Goal: Communication & Community: Answer question/provide support

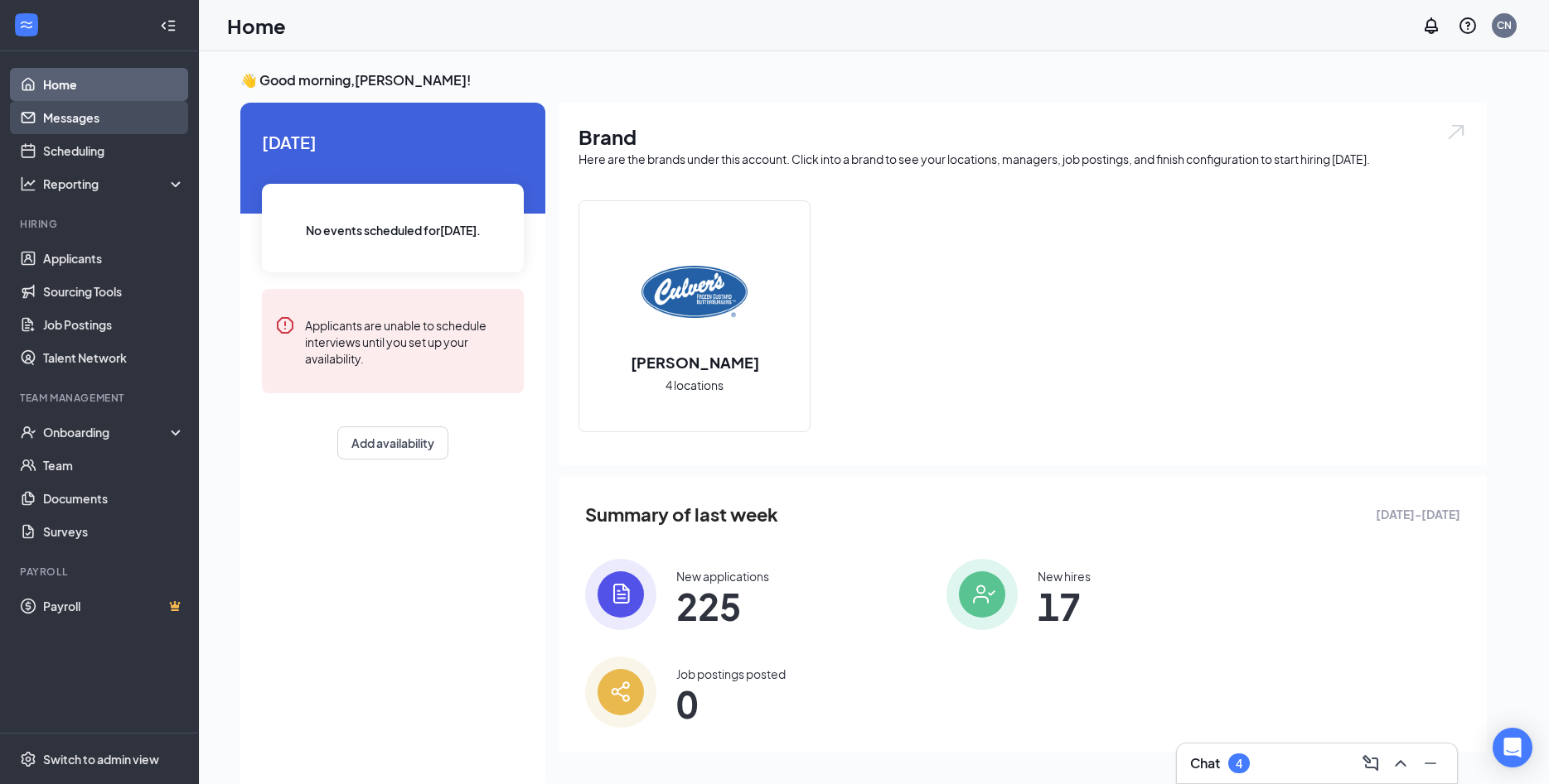
click at [72, 129] on link "Messages" at bounding box center [114, 117] width 141 height 34
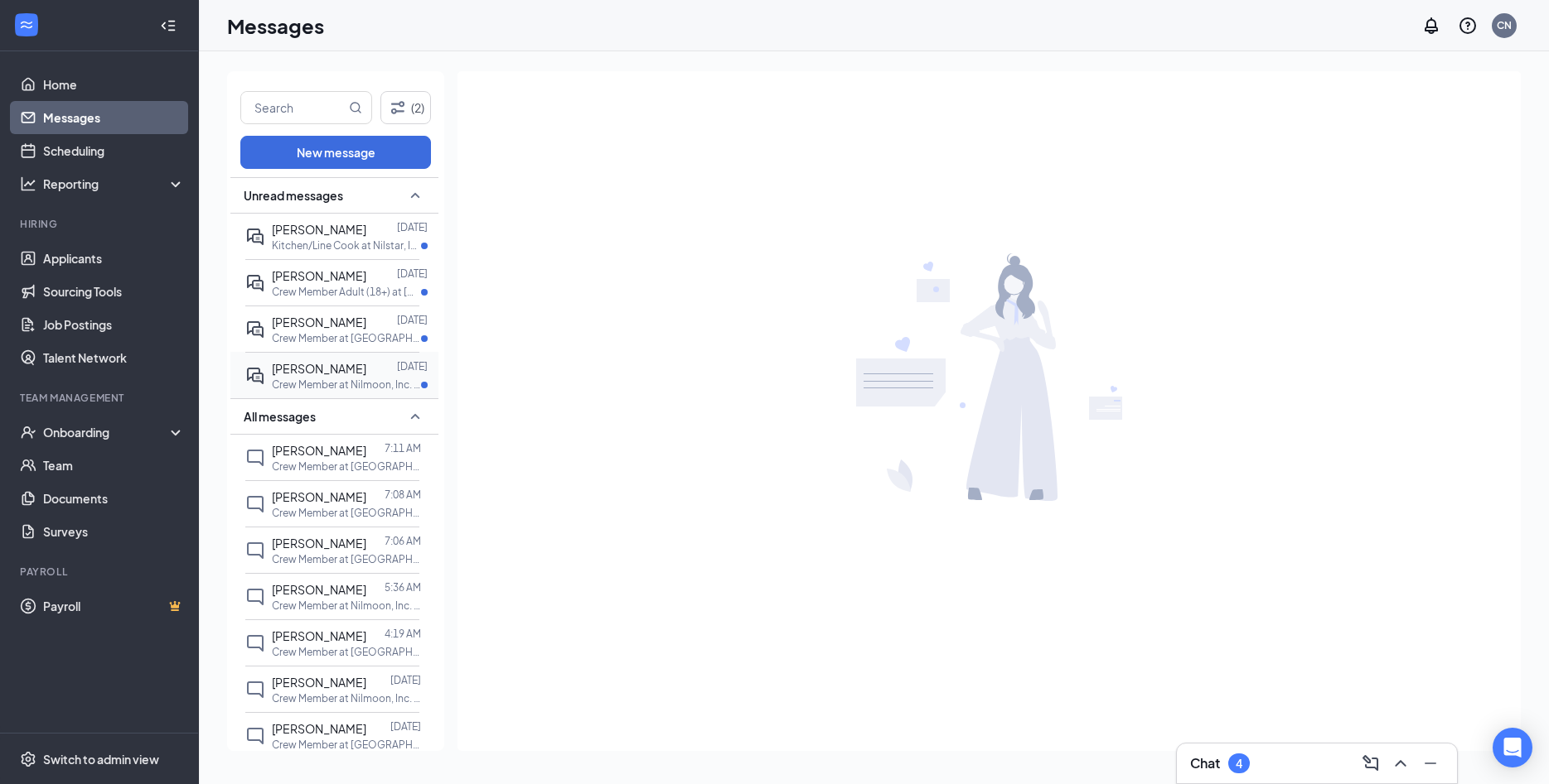
click at [366, 369] on div at bounding box center [382, 369] width 31 height 18
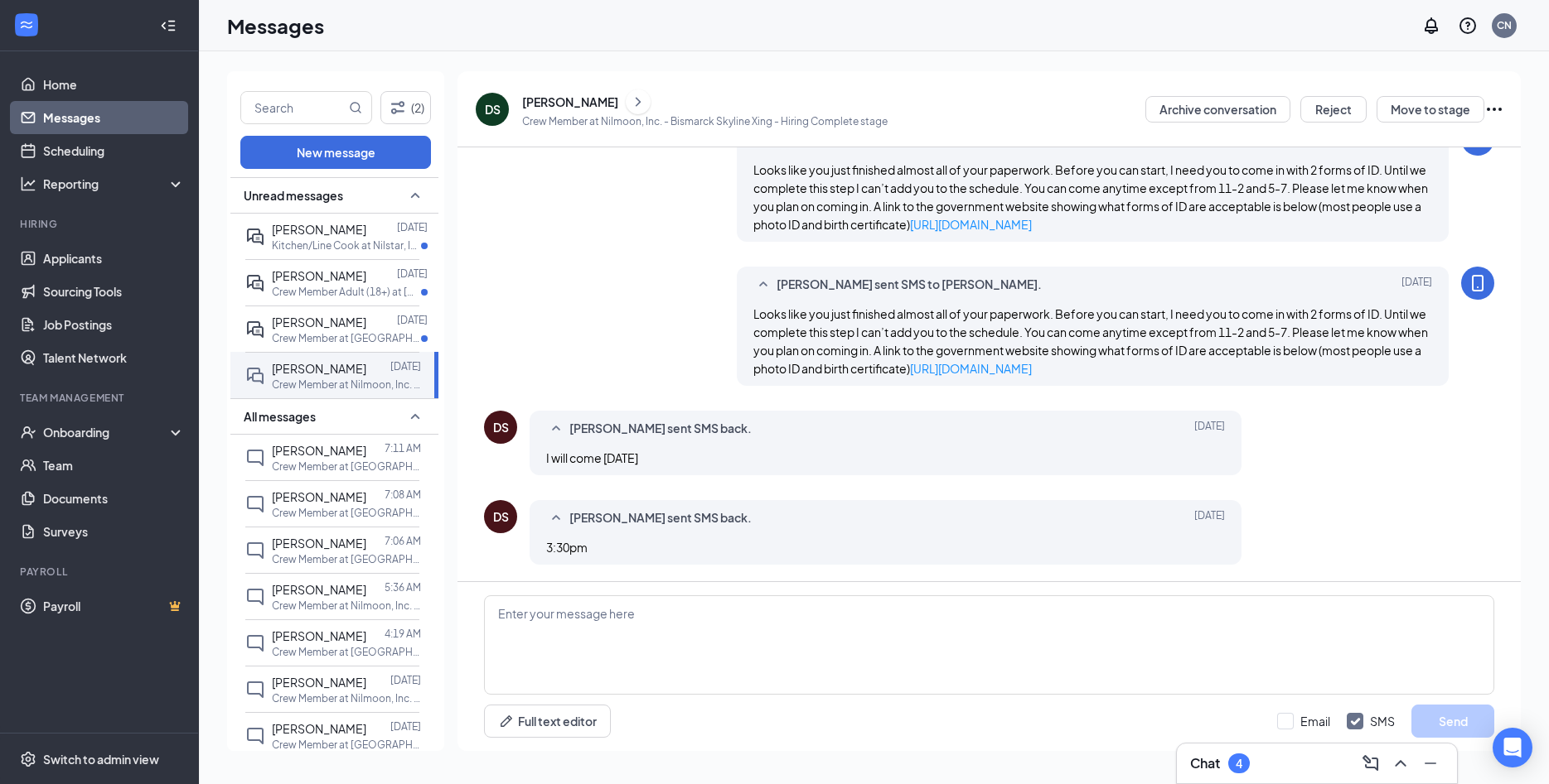
scroll to position [391, 0]
click at [664, 617] on textarea at bounding box center [989, 645] width 1010 height 100
type textarea "We will see you [DATE] at 3:30!"
click at [1018, 697] on button "Send" at bounding box center [1452, 721] width 83 height 34
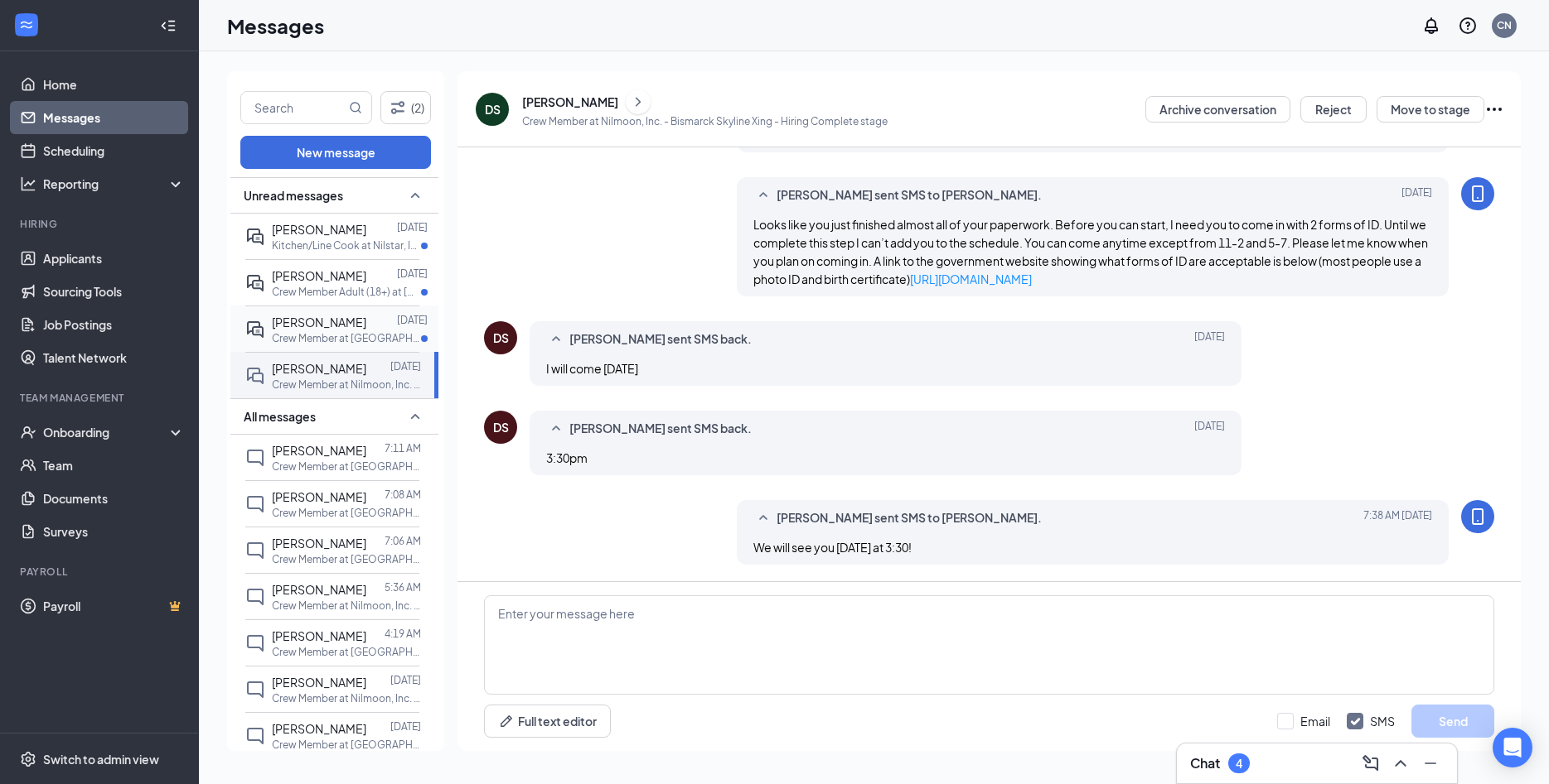
scroll to position [450, 0]
click at [331, 334] on p "Crew Member at [GEOGRAPHIC_DATA], Inc. - [GEOGRAPHIC_DATA]" at bounding box center [346, 338] width 149 height 15
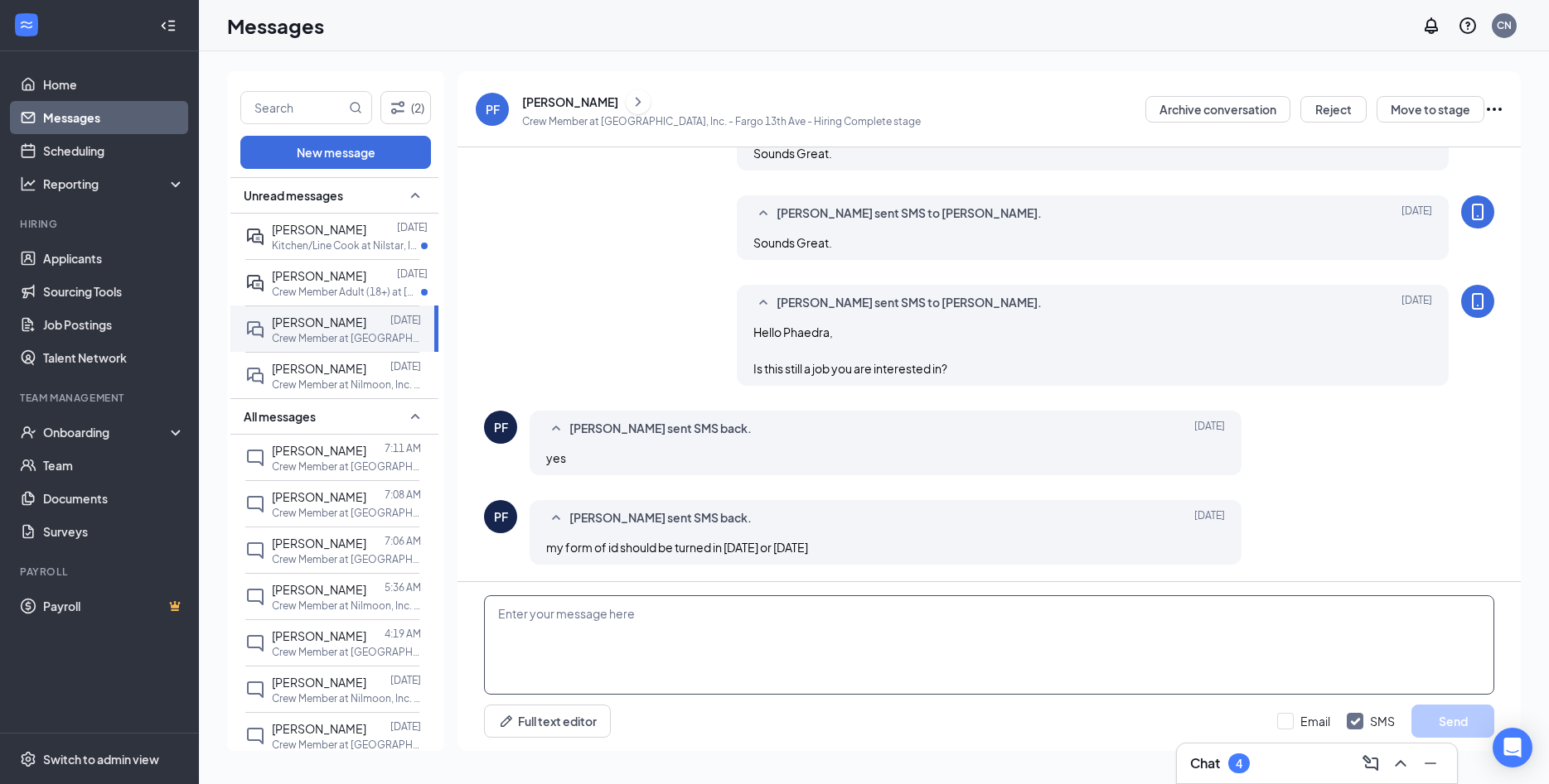
scroll to position [731, 0]
click at [740, 637] on textarea at bounding box center [989, 645] width 1010 height 100
type textarea "Sounds great, look forward to seeing you!"
click at [1018, 697] on button "Send" at bounding box center [1452, 721] width 83 height 34
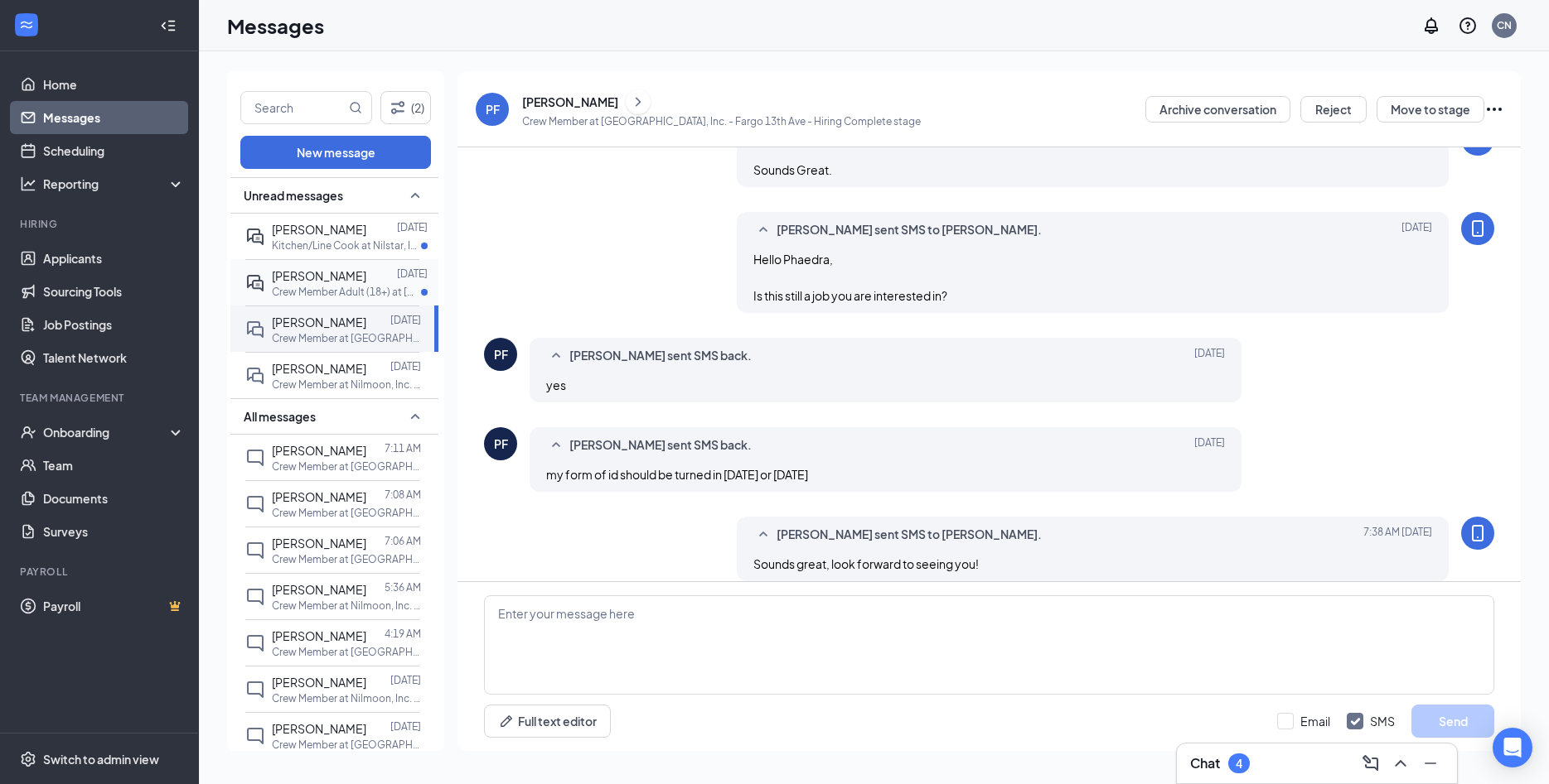
click at [326, 296] on p "Crew Member Adult (18+) at [GEOGRAPHIC_DATA], Inc. - [GEOGRAPHIC_DATA]" at bounding box center [346, 292] width 149 height 15
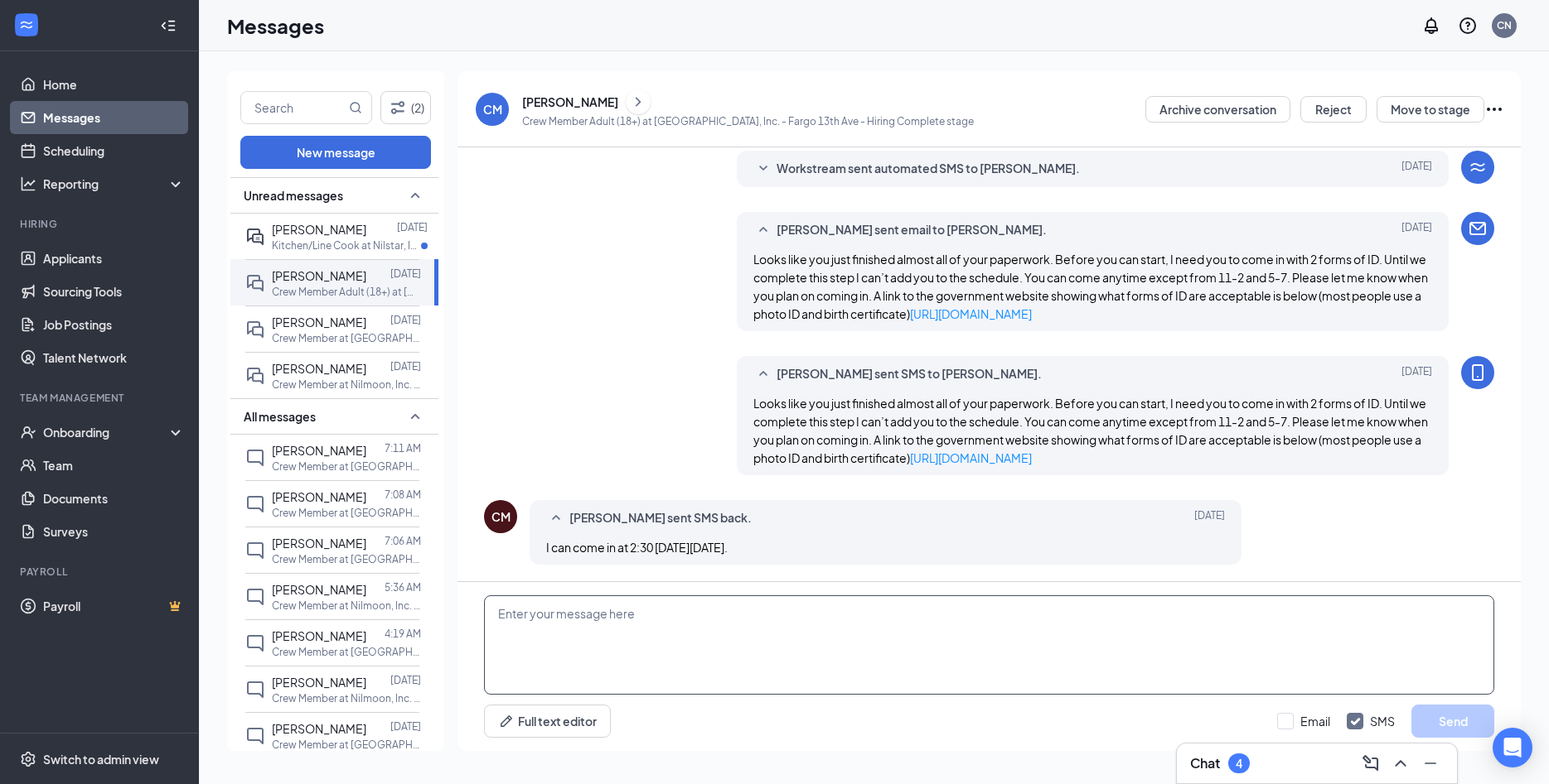
scroll to position [363, 0]
click at [796, 649] on textarea at bounding box center [989, 645] width 1010 height 100
type textarea "Sounds great! Look forward to seeing you."
click at [1018, 697] on button "Send" at bounding box center [1452, 721] width 83 height 34
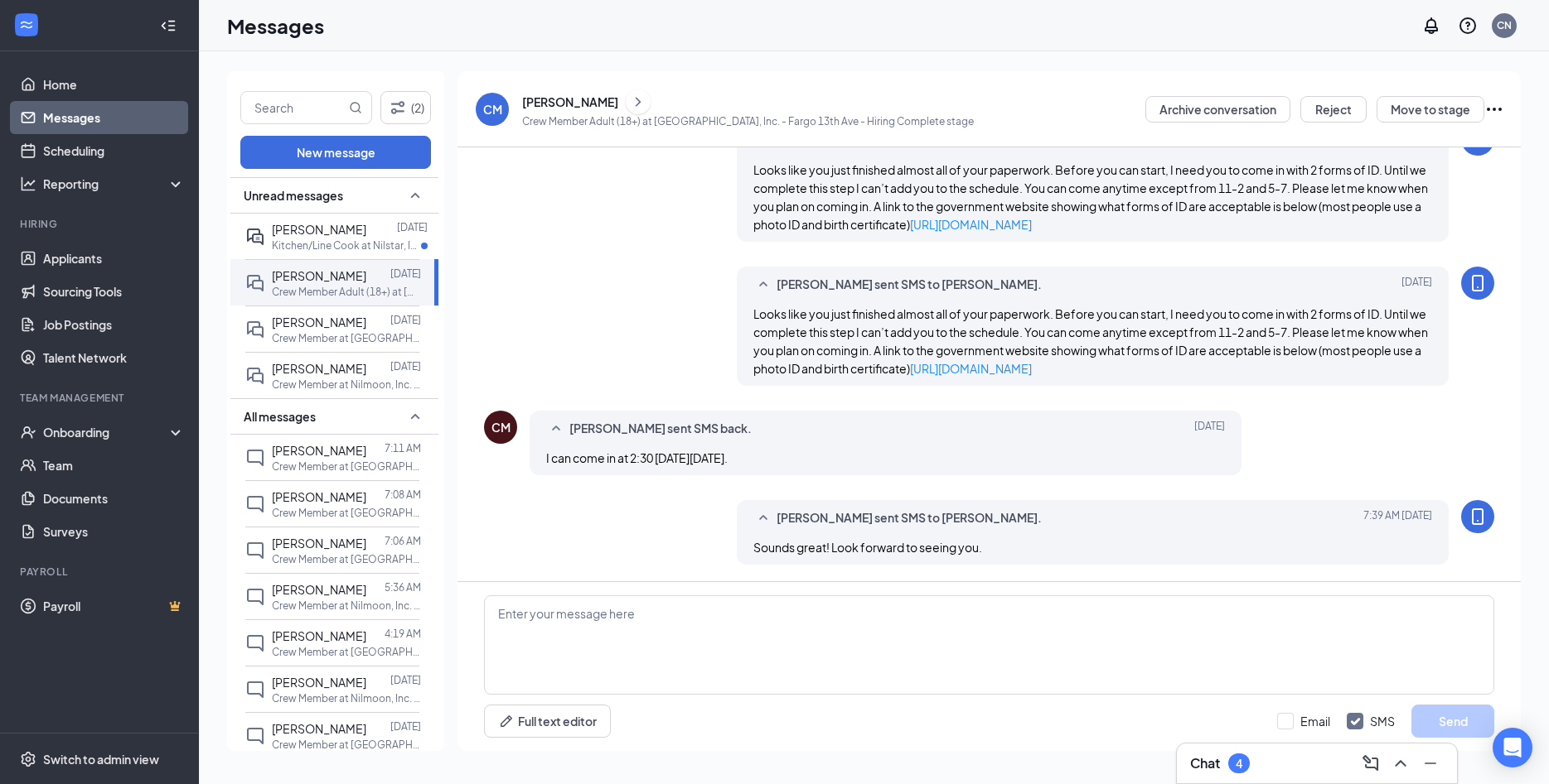
scroll to position [452, 0]
click at [302, 234] on span "[PERSON_NAME]" at bounding box center [319, 229] width 94 height 15
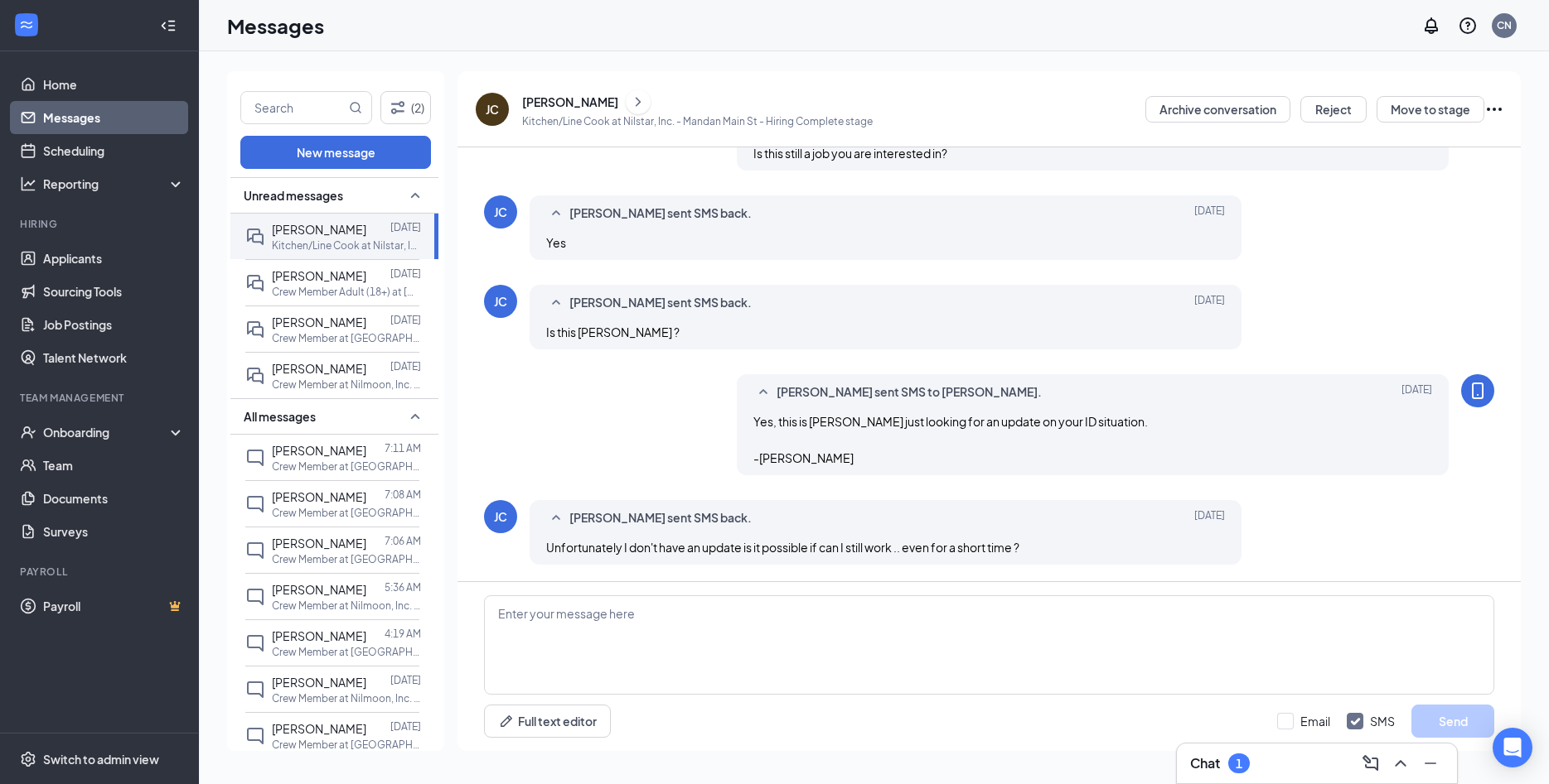
scroll to position [714, 0]
drag, startPoint x: 581, startPoint y: 547, endPoint x: 1030, endPoint y: 544, distance: 449.0
click at [1018, 544] on div "Unfortunately I don't have an update is it possible if can I still work .. even…" at bounding box center [885, 547] width 678 height 18
click at [986, 629] on textarea at bounding box center [989, 645] width 1010 height 100
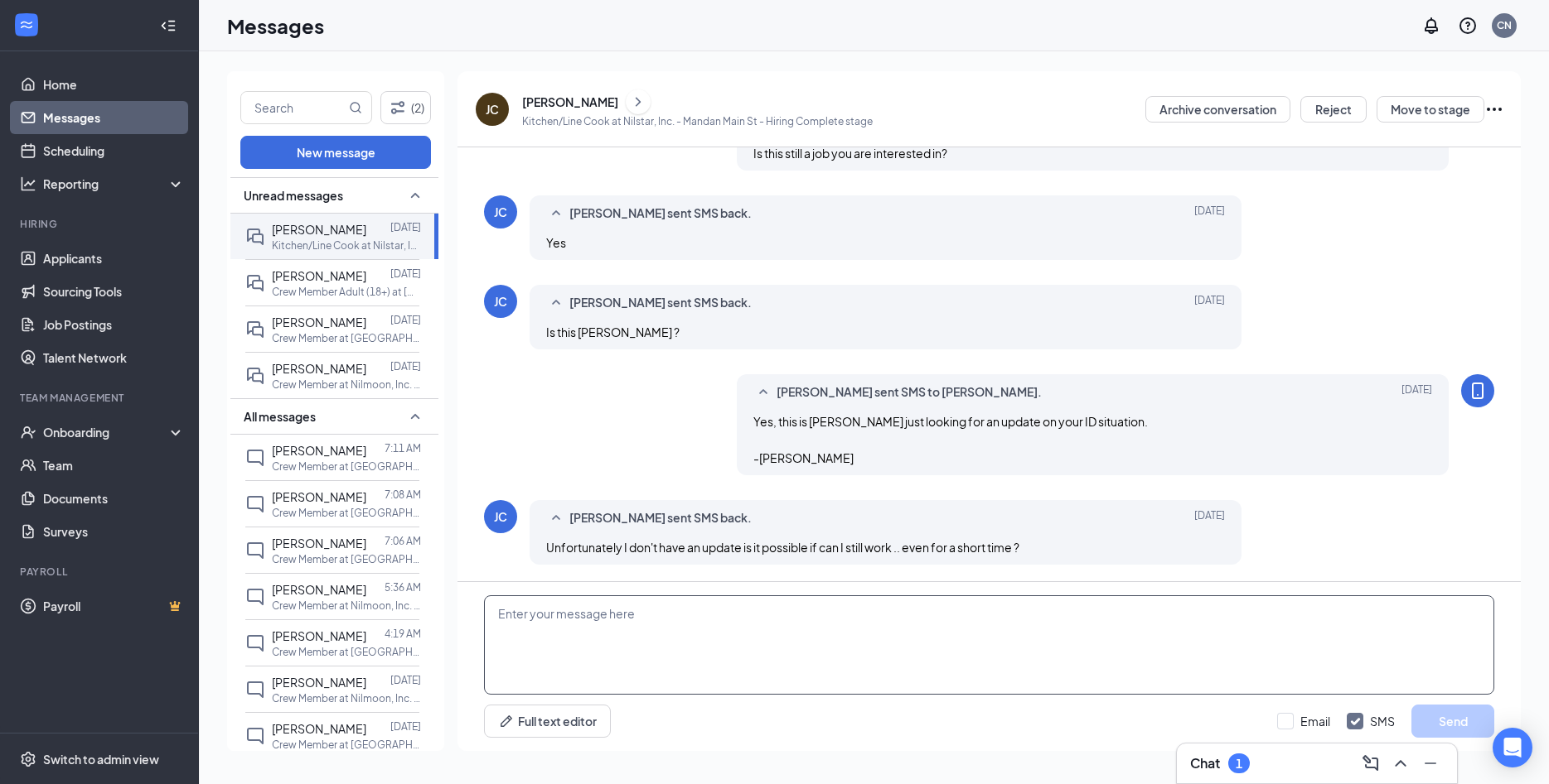
click at [659, 617] on textarea at bounding box center [989, 645] width 1010 height 100
click at [721, 632] on textarea at bounding box center [989, 645] width 1010 height 100
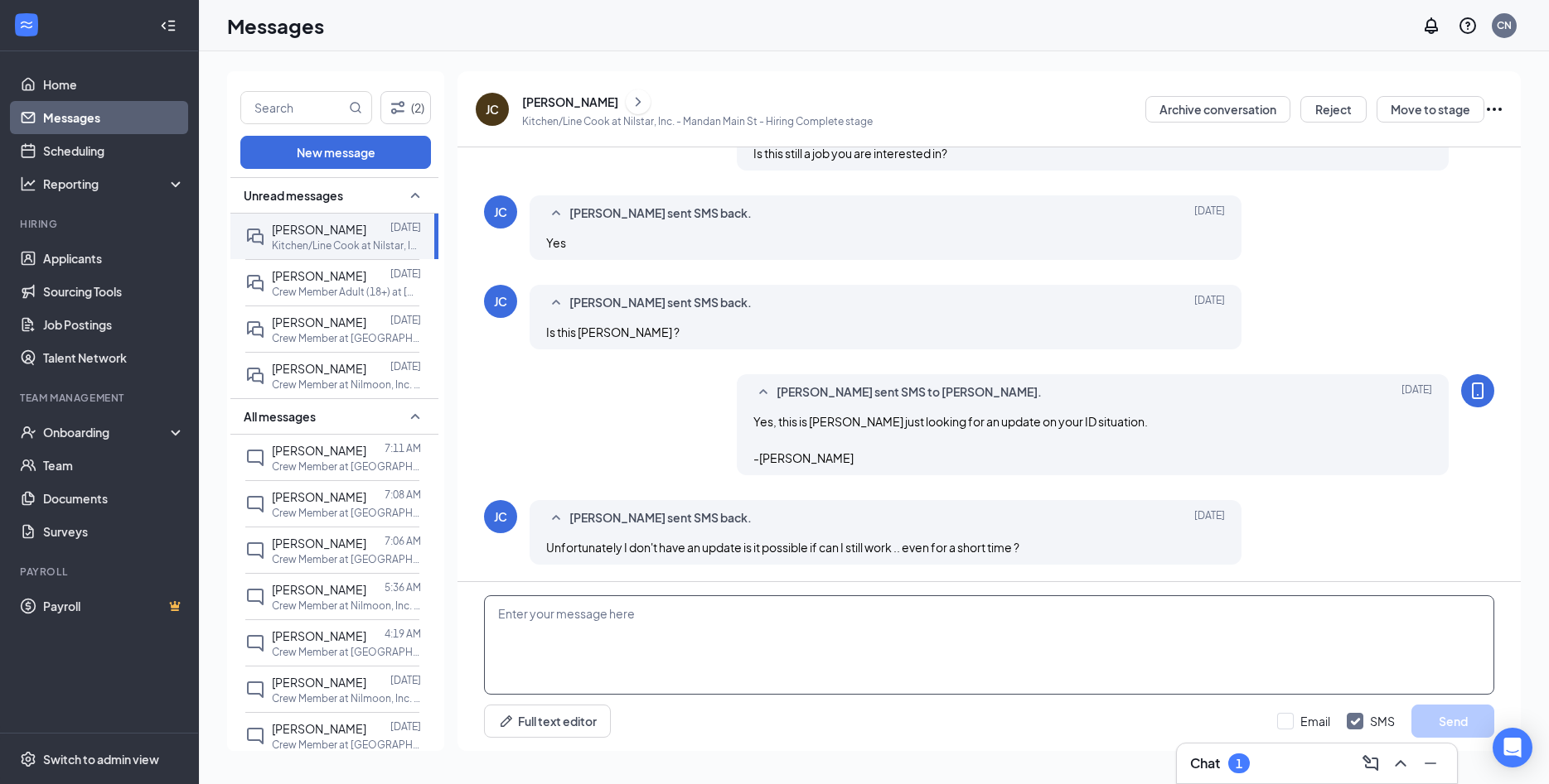
click at [721, 632] on textarea at bounding box center [989, 645] width 1010 height 100
type textarea "The Federal regulations are that you can only work 3 shifts an nothing more. So…"
click at [1018, 697] on button "Send" at bounding box center [1452, 721] width 83 height 34
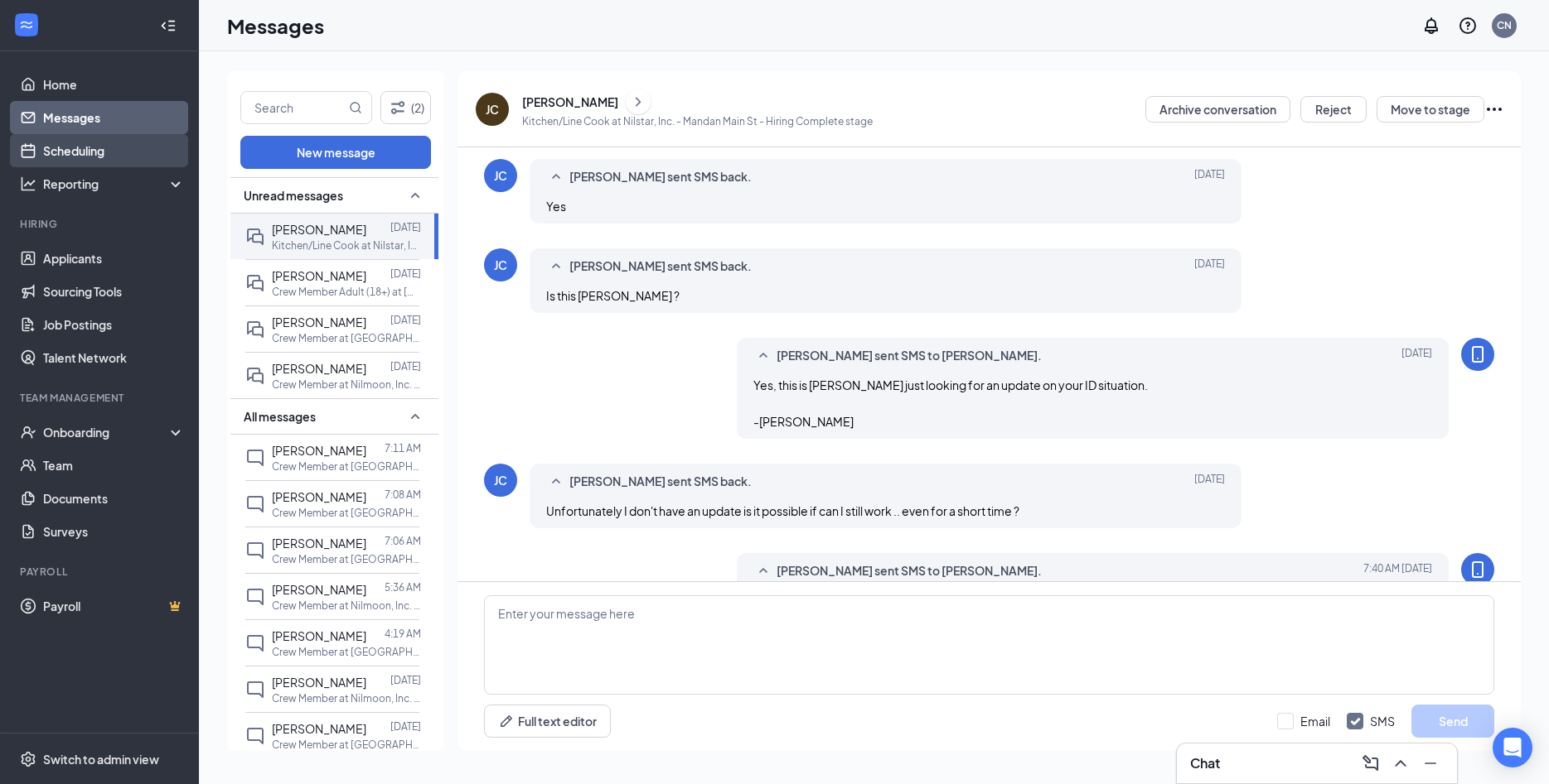
click at [101, 154] on link "Scheduling" at bounding box center [114, 150] width 141 height 34
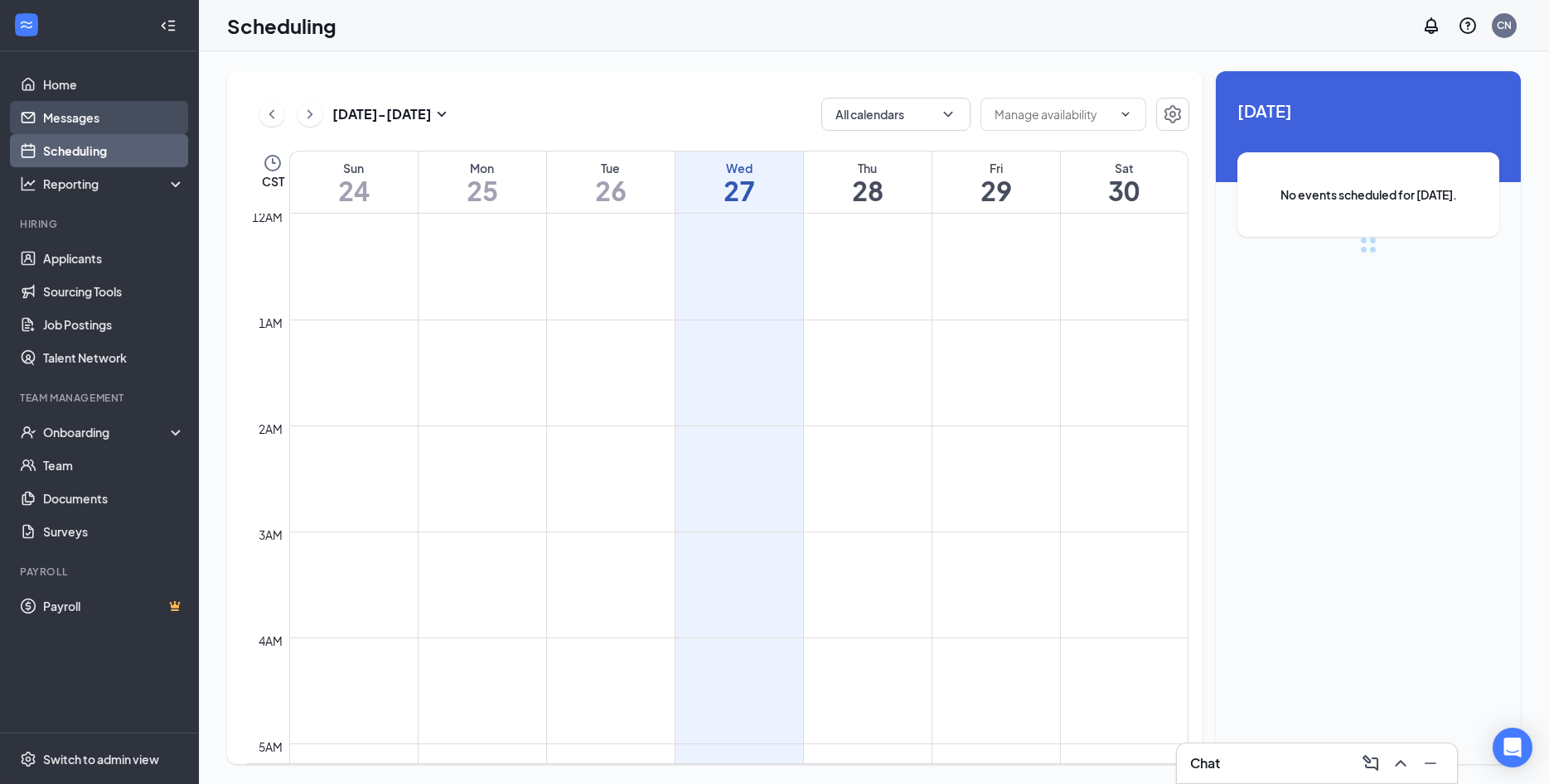
scroll to position [814, 0]
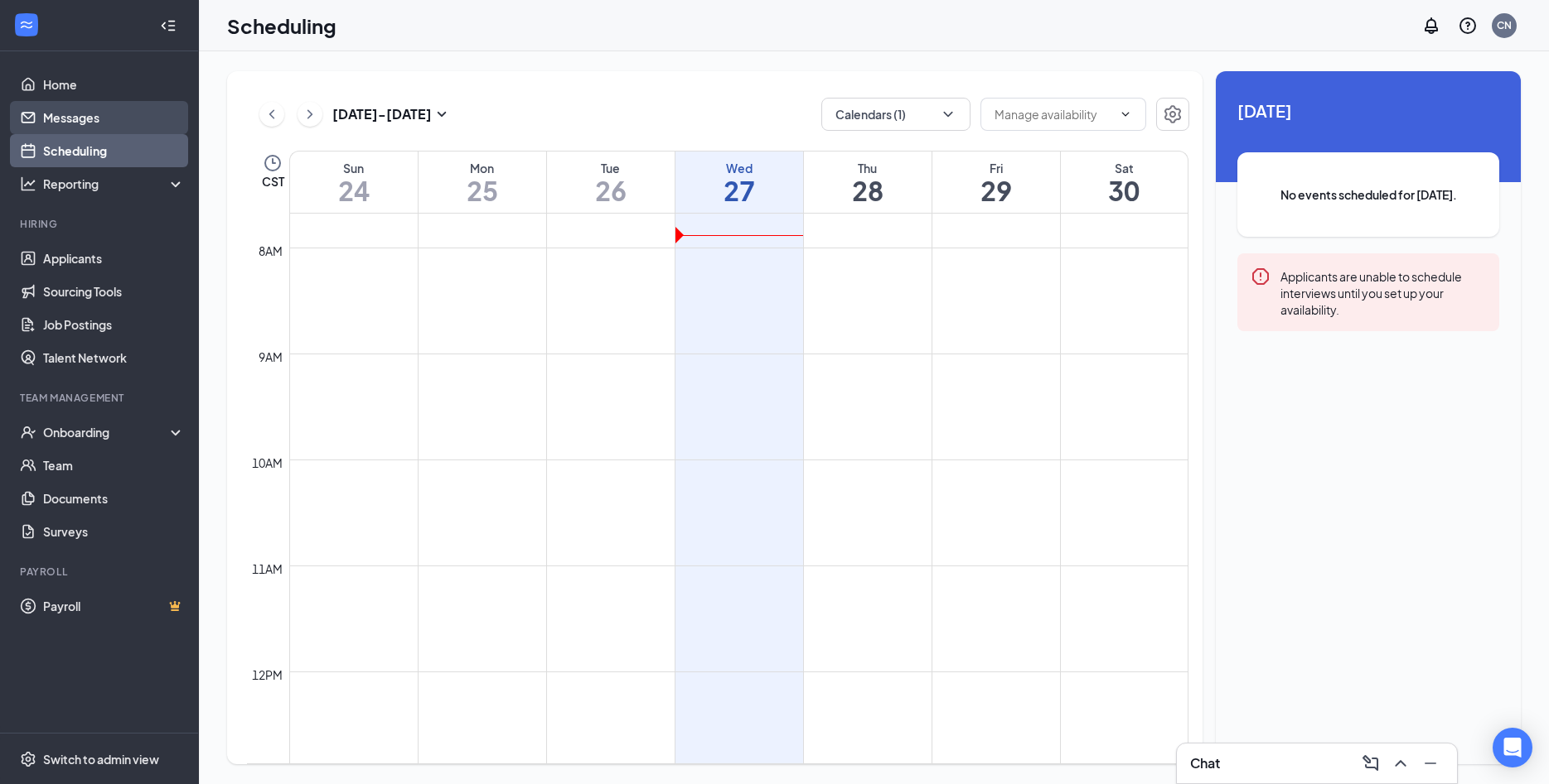
click at [95, 110] on link "Messages" at bounding box center [114, 117] width 141 height 34
